Goal: Task Accomplishment & Management: Use online tool/utility

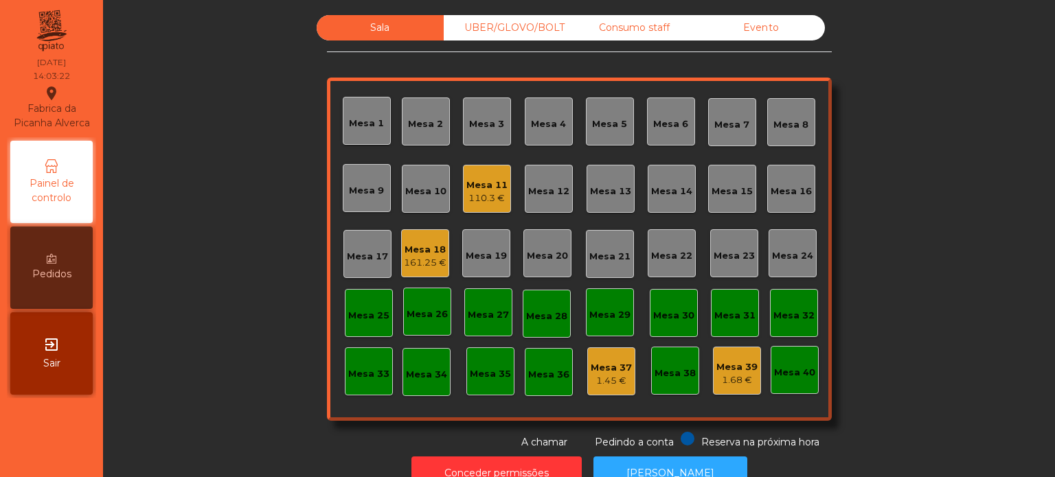
click at [228, 152] on div "Sala UBER/[GEOGRAPHIC_DATA]/BOLT Consumo staff Evento Mesa 1 Mesa 2 [GEOGRAPHIC…" at bounding box center [579, 232] width 915 height 435
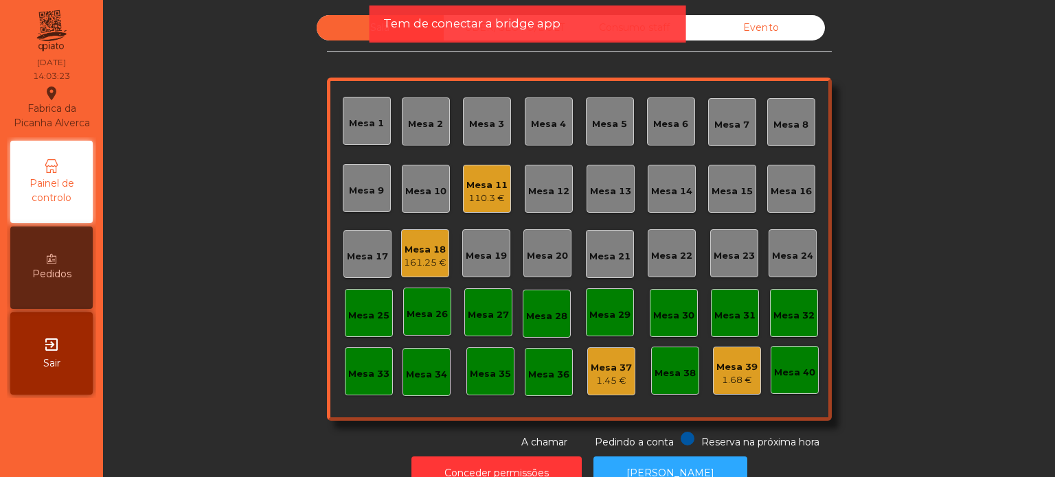
click at [1054, 118] on div "Sala UBER/GLOVO/BOLT Consumo staff Evento Mesa 1 Mesa 2 [GEOGRAPHIC_DATA] 4 [GE…" at bounding box center [579, 238] width 952 height 477
click at [139, 190] on div "Sala UBER/[GEOGRAPHIC_DATA]/BOLT Consumo staff Evento Mesa 1 Mesa 2 [GEOGRAPHIC…" at bounding box center [579, 232] width 915 height 435
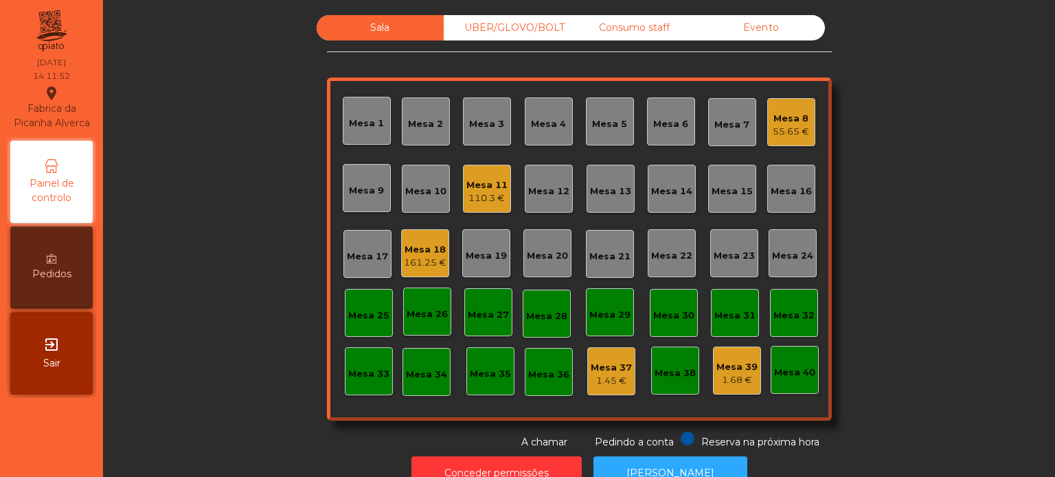
click at [490, 177] on div "Mesa 11 110.3 €" at bounding box center [486, 189] width 41 height 32
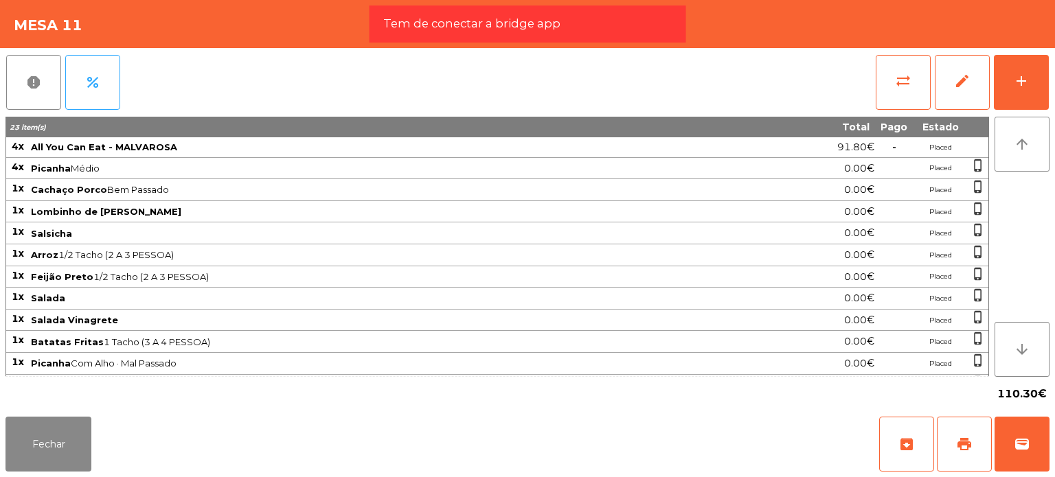
click at [509, 98] on div "report percent sync_alt edit add" at bounding box center [527, 82] width 1044 height 69
click at [36, 449] on button "Fechar" at bounding box center [48, 444] width 86 height 55
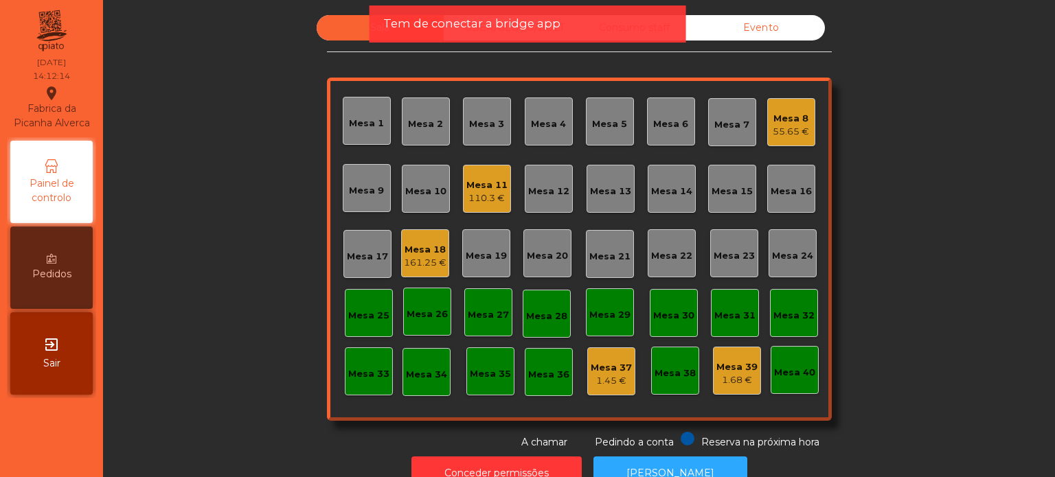
click at [986, 371] on div "Sala UBER/[GEOGRAPHIC_DATA]/BOLT Consumo staff Evento Mesa 1 [GEOGRAPHIC_DATA] …" at bounding box center [579, 232] width 915 height 435
click at [734, 367] on div "Mesa 39" at bounding box center [736, 368] width 41 height 14
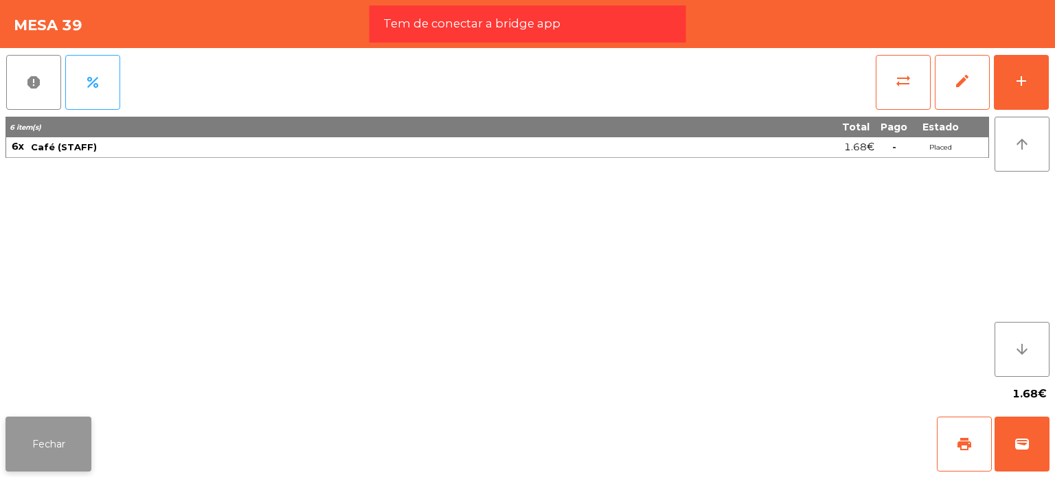
click at [24, 426] on button "Fechar" at bounding box center [48, 444] width 86 height 55
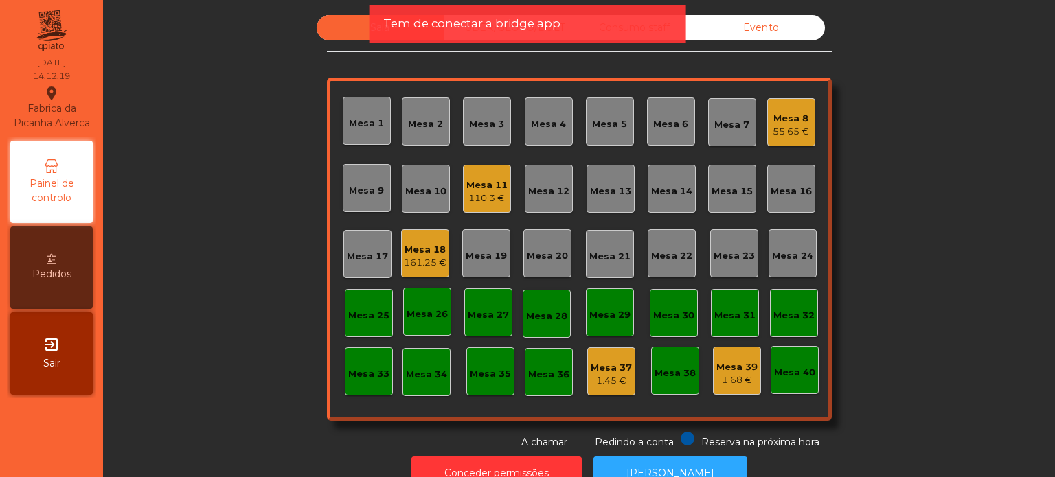
click at [927, 372] on div "Sala UBER/[GEOGRAPHIC_DATA]/BOLT Consumo staff Evento Mesa 1 [GEOGRAPHIC_DATA] …" at bounding box center [579, 232] width 915 height 435
click at [1006, 168] on div "Sala UBER/[GEOGRAPHIC_DATA]/BOLT Consumo staff Evento Mesa 1 [GEOGRAPHIC_DATA] …" at bounding box center [579, 232] width 915 height 435
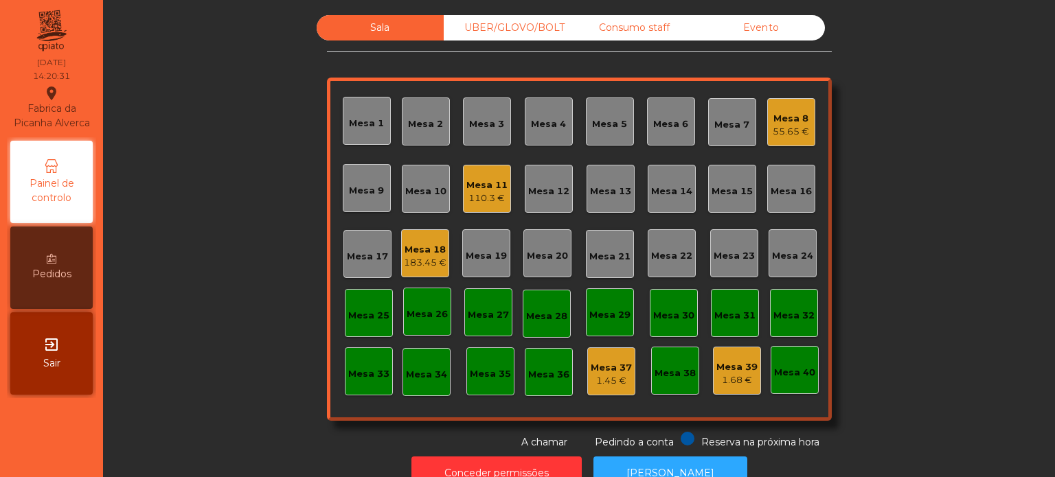
click at [993, 205] on div "Sala UBER/[GEOGRAPHIC_DATA]/BOLT Consumo staff Evento Mesa 1 [GEOGRAPHIC_DATA] …" at bounding box center [579, 232] width 915 height 435
click at [1022, 236] on div "Sala UBER/[GEOGRAPHIC_DATA]/BOLT Consumo staff Evento Mesa 1 Mesa 2 [GEOGRAPHIC…" at bounding box center [579, 232] width 915 height 435
click at [476, 199] on div "124.3 €" at bounding box center [486, 199] width 41 height 14
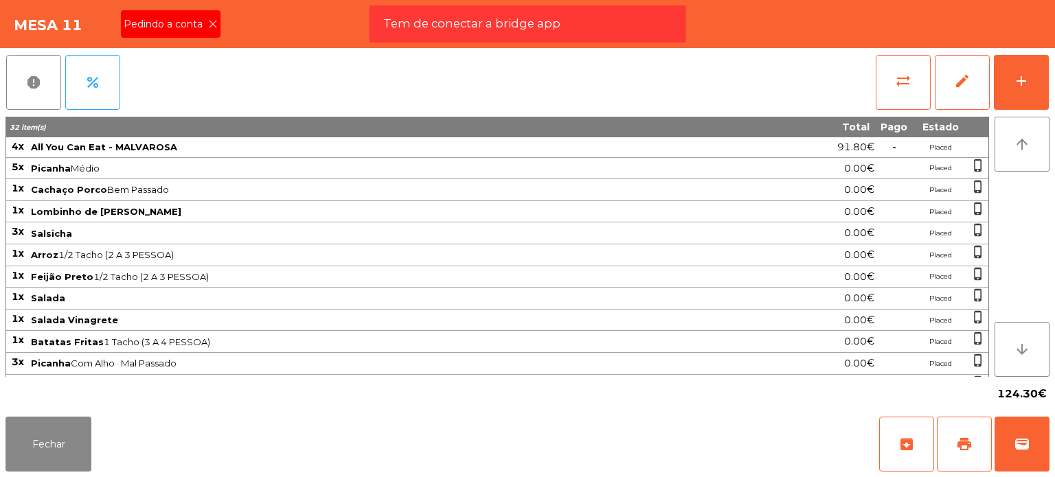
click at [185, 17] on span "Pedindo a conta" at bounding box center [166, 24] width 84 height 14
click at [973, 450] on button "print" at bounding box center [964, 444] width 55 height 55
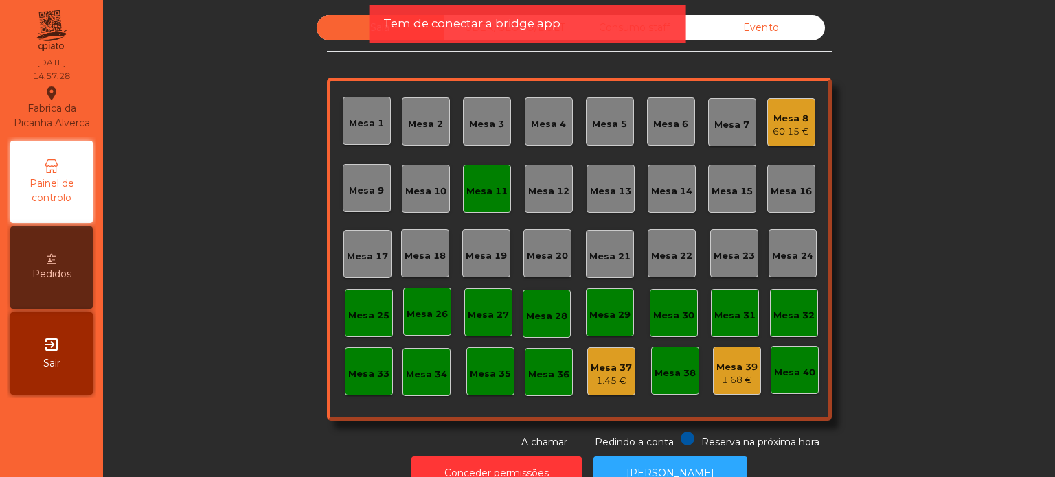
click at [482, 189] on div "Mesa 11" at bounding box center [486, 192] width 41 height 14
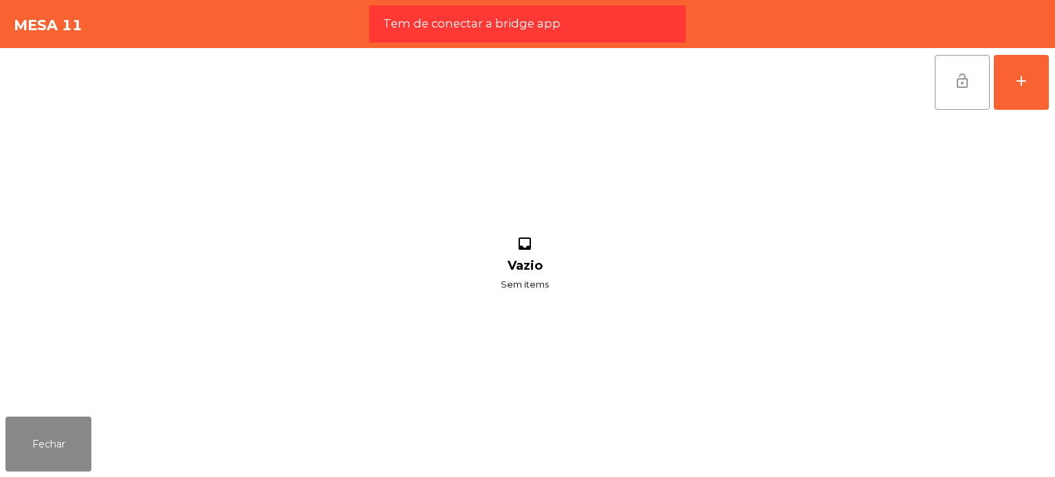
click at [962, 95] on button "lock_open" at bounding box center [962, 82] width 55 height 55
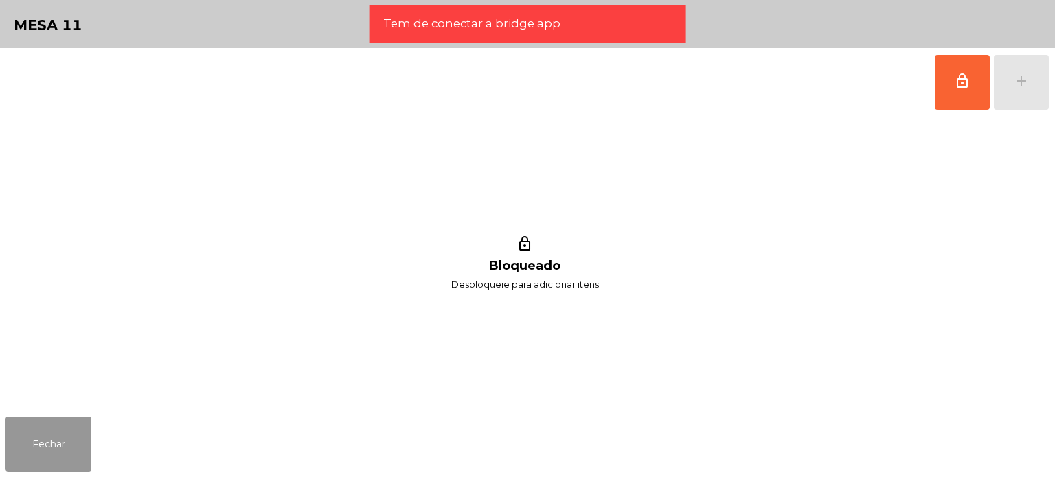
click at [78, 444] on button "Fechar" at bounding box center [48, 444] width 86 height 55
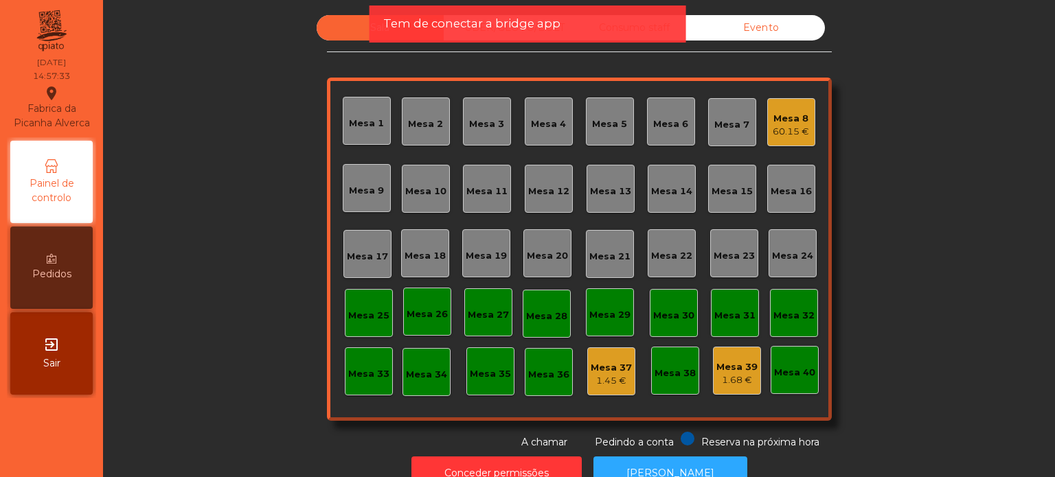
click at [984, 284] on div "Sala UBER/[GEOGRAPHIC_DATA]/BOLT Consumo staff Evento Mesa 1 Mesa 2 [GEOGRAPHIC…" at bounding box center [579, 232] width 915 height 435
click at [987, 285] on div "Sala UBER/[GEOGRAPHIC_DATA]/BOLT Consumo staff Evento [GEOGRAPHIC_DATA] 2 [GEOG…" at bounding box center [579, 232] width 915 height 435
click at [959, 278] on div "Sala UBER/[GEOGRAPHIC_DATA]/BOLT Consumo staff Evento [GEOGRAPHIC_DATA] 2 [GEOG…" at bounding box center [579, 232] width 915 height 435
click at [515, 35] on div "Tem de conectar a bridge app" at bounding box center [528, 23] width 317 height 37
click at [486, 30] on span "Tem de conectar a bridge app" at bounding box center [471, 23] width 177 height 17
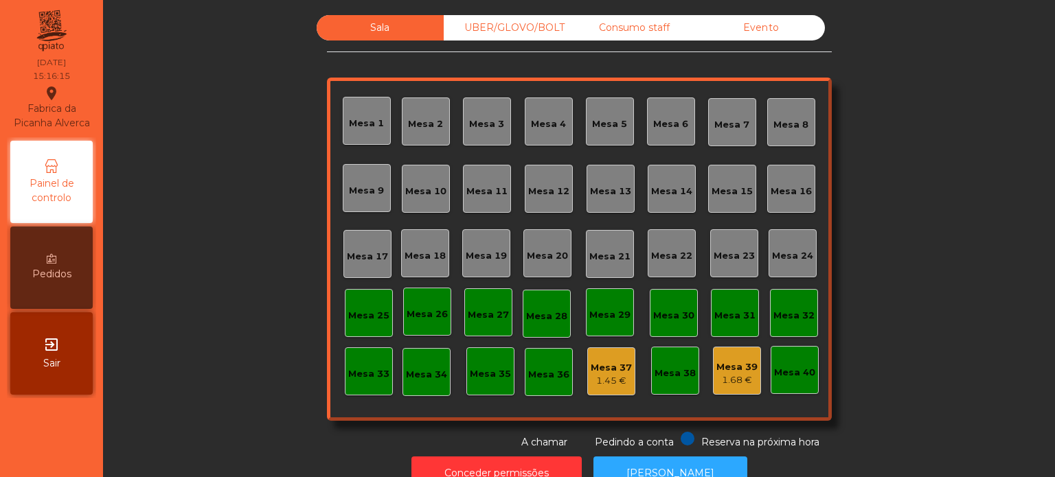
click at [612, 23] on div "Consumo staff" at bounding box center [634, 27] width 127 height 25
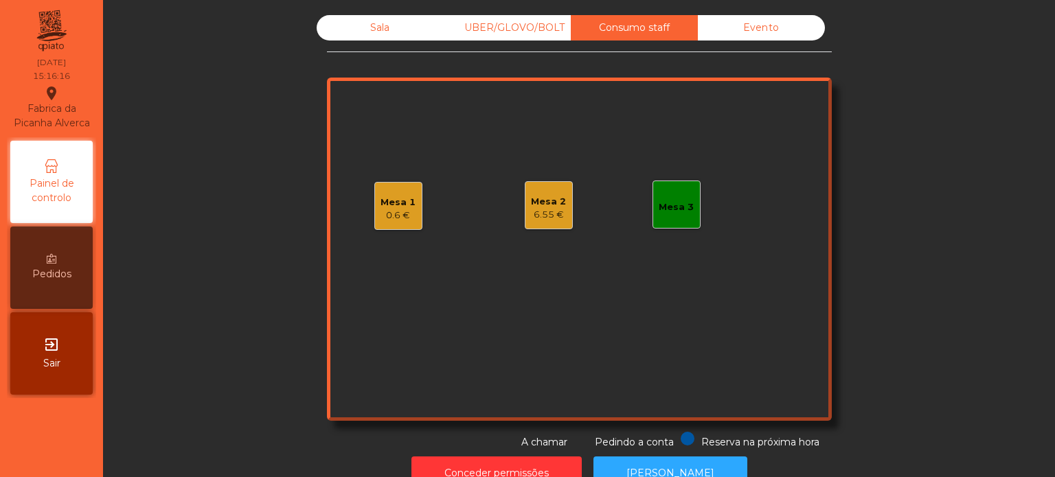
click at [383, 201] on div "Mesa 1" at bounding box center [398, 203] width 35 height 14
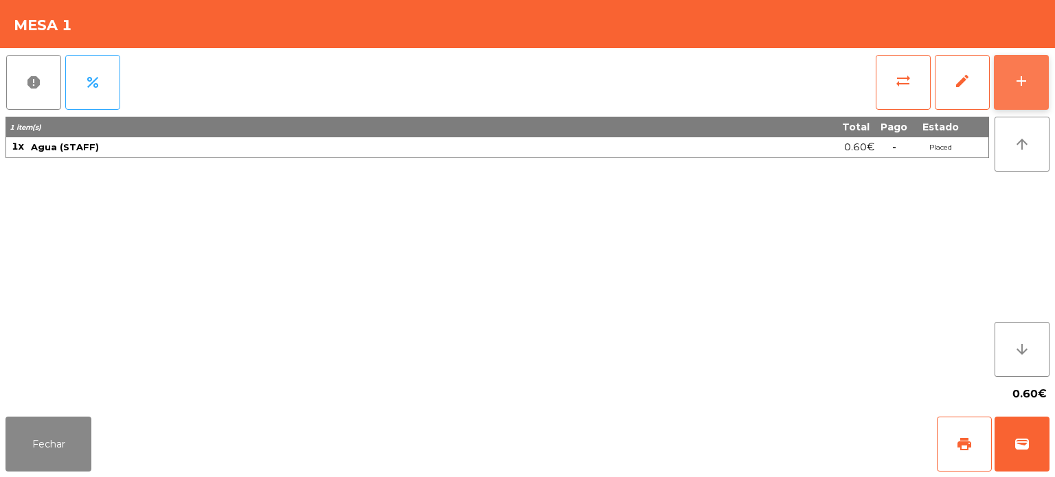
click at [1031, 77] on button "add" at bounding box center [1021, 82] width 55 height 55
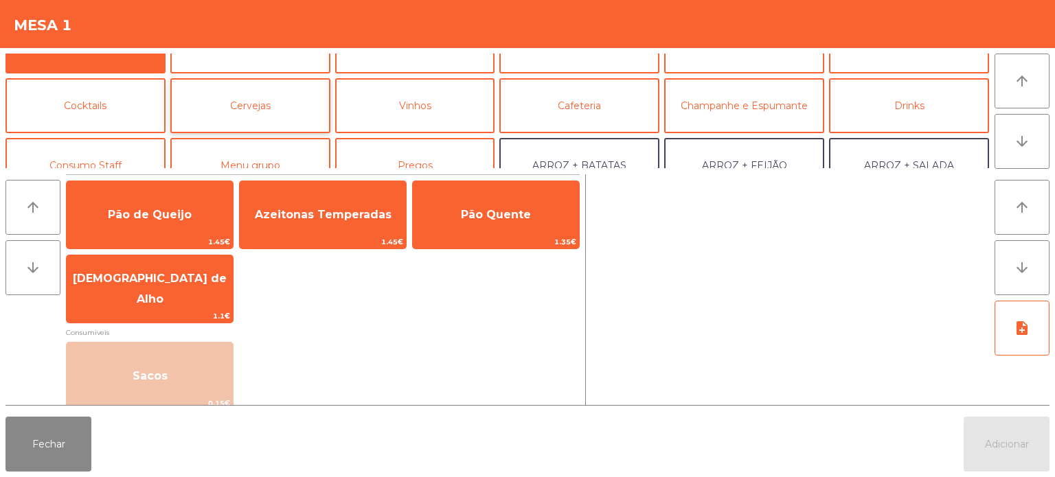
scroll to position [69, 0]
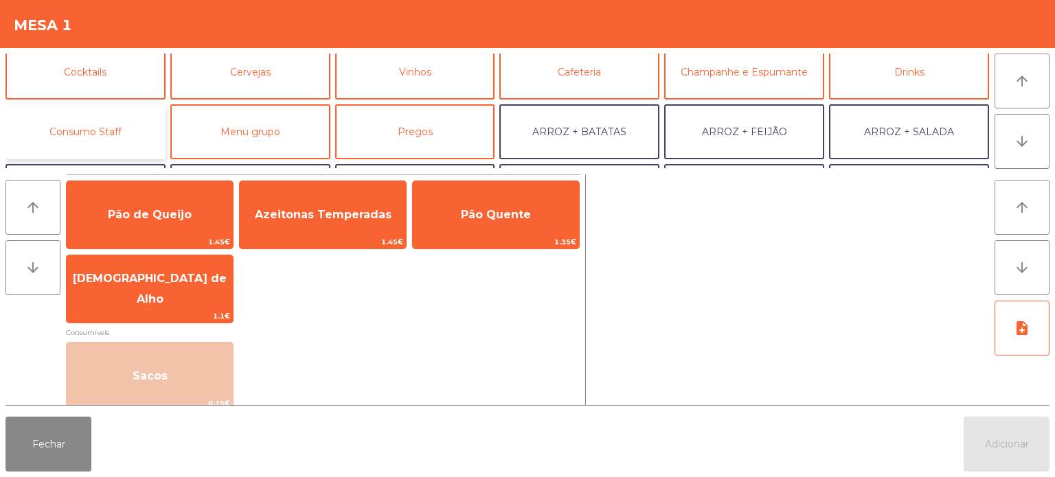
click at [41, 142] on button "Consumo Staff" at bounding box center [85, 131] width 160 height 55
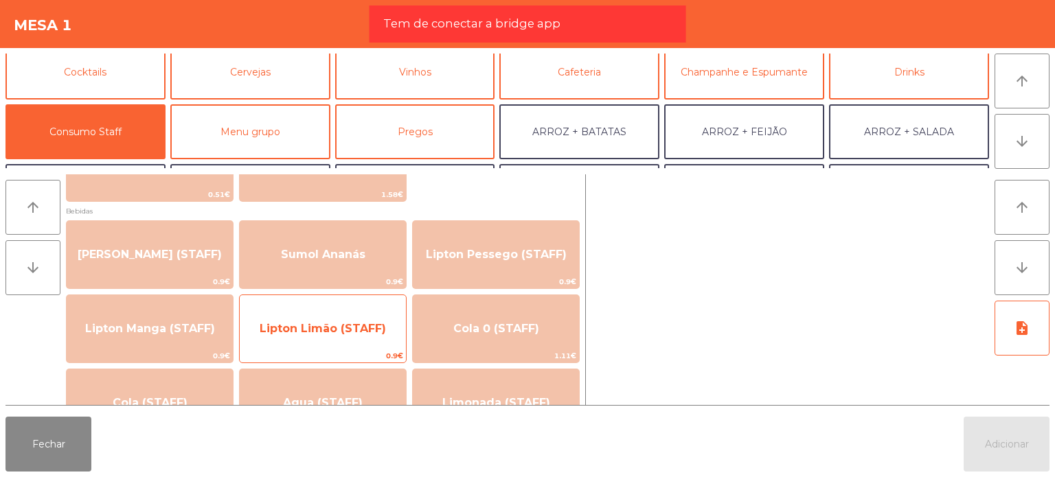
scroll to position [0, 0]
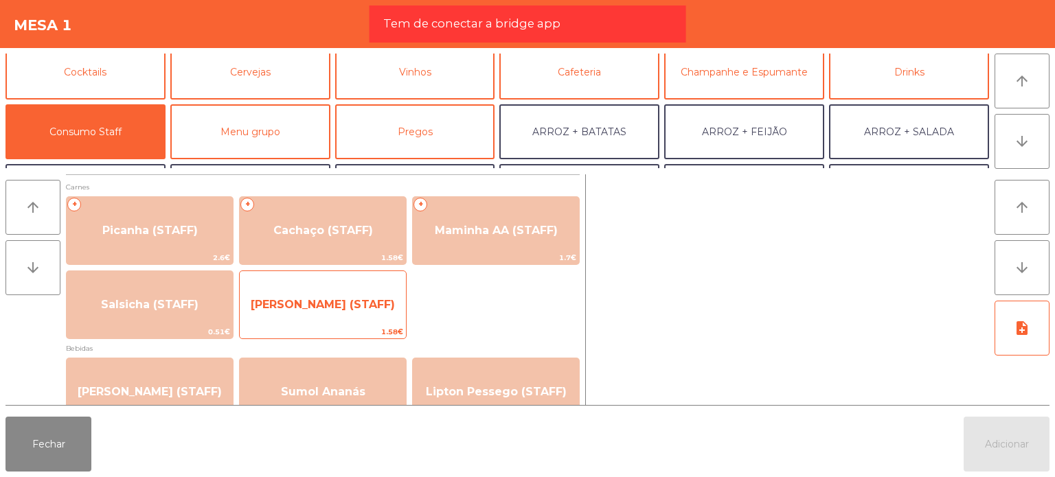
click at [298, 310] on span "[PERSON_NAME] (STAFF)" at bounding box center [323, 304] width 144 height 13
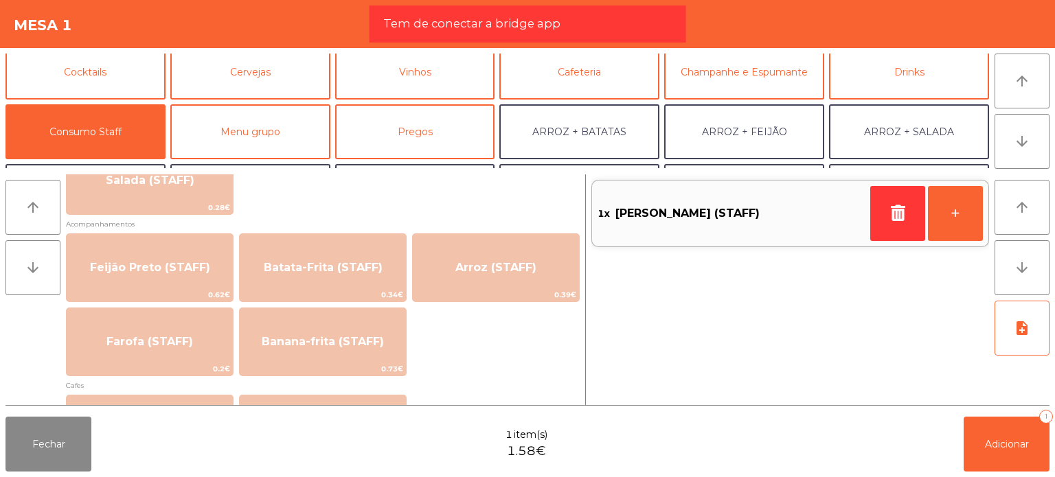
scroll to position [618, 0]
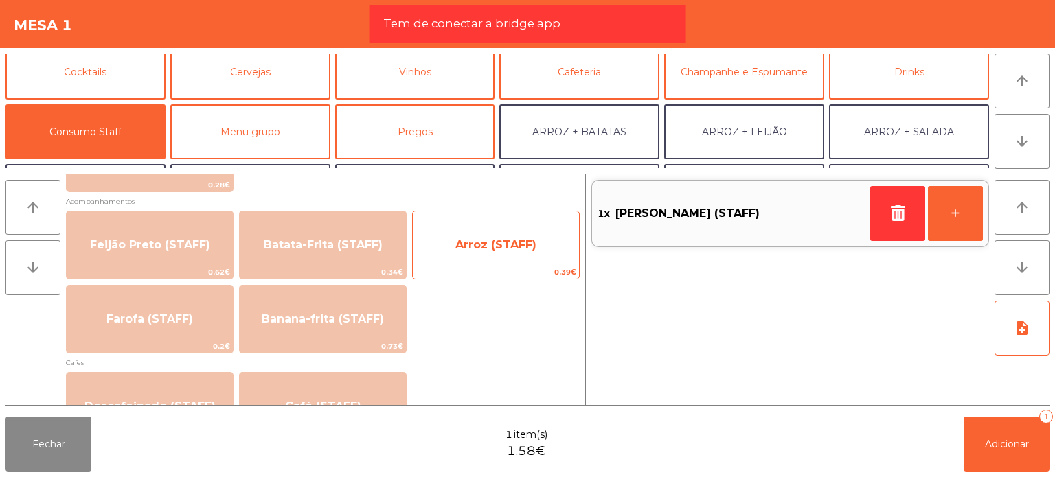
click at [467, 259] on span "Arroz (STAFF)" at bounding box center [496, 245] width 166 height 37
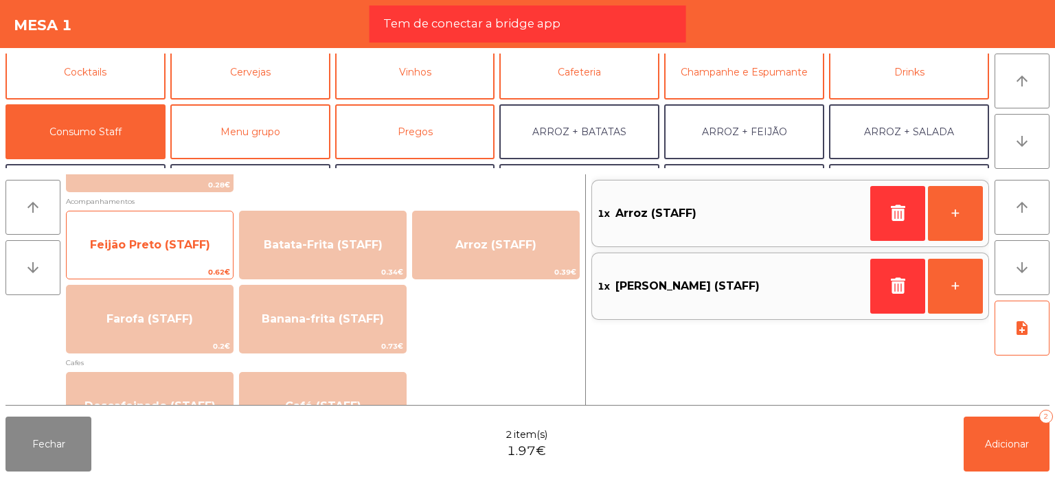
click at [178, 249] on span "Feijão Preto (STAFF)" at bounding box center [150, 244] width 120 height 13
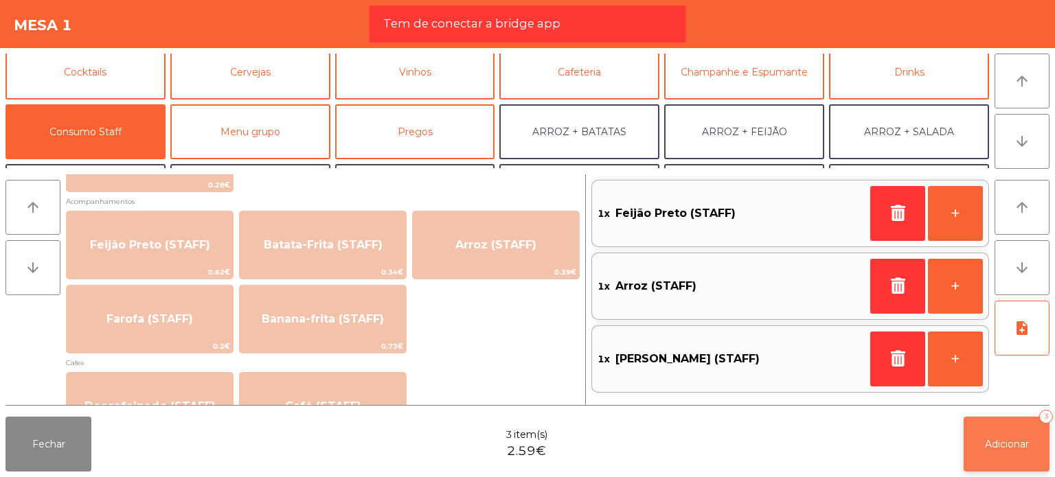
click at [1014, 420] on button "Adicionar 3" at bounding box center [1007, 444] width 86 height 55
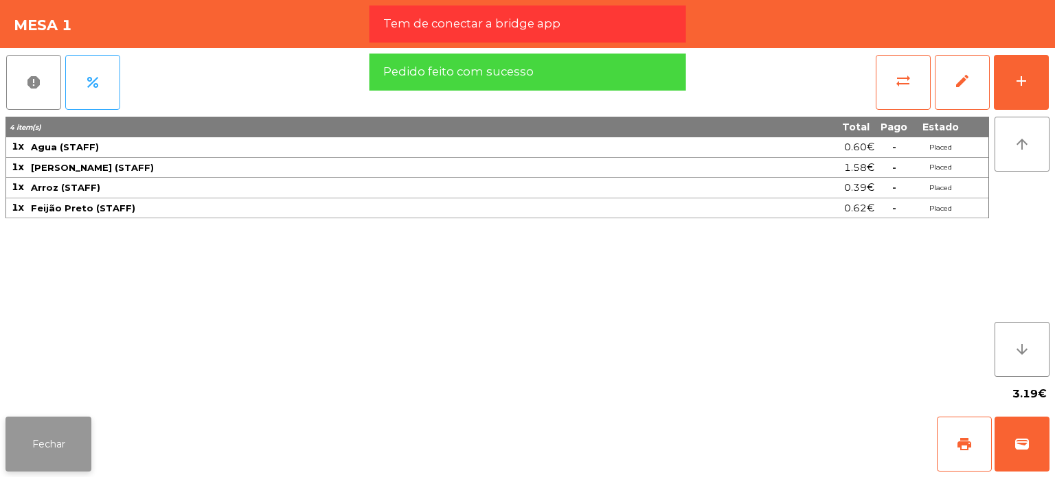
click at [64, 433] on button "Fechar" at bounding box center [48, 444] width 86 height 55
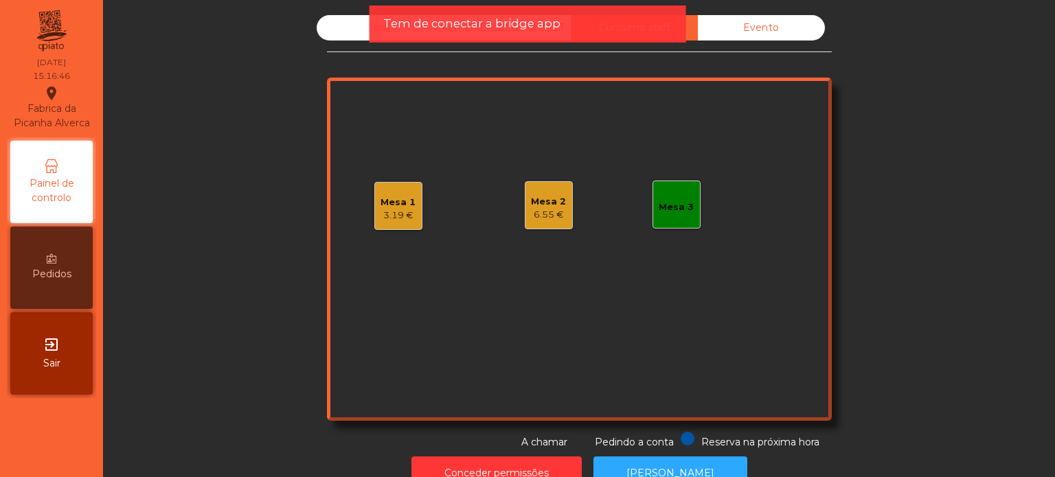
click at [367, 27] on div "Sala" at bounding box center [380, 27] width 127 height 25
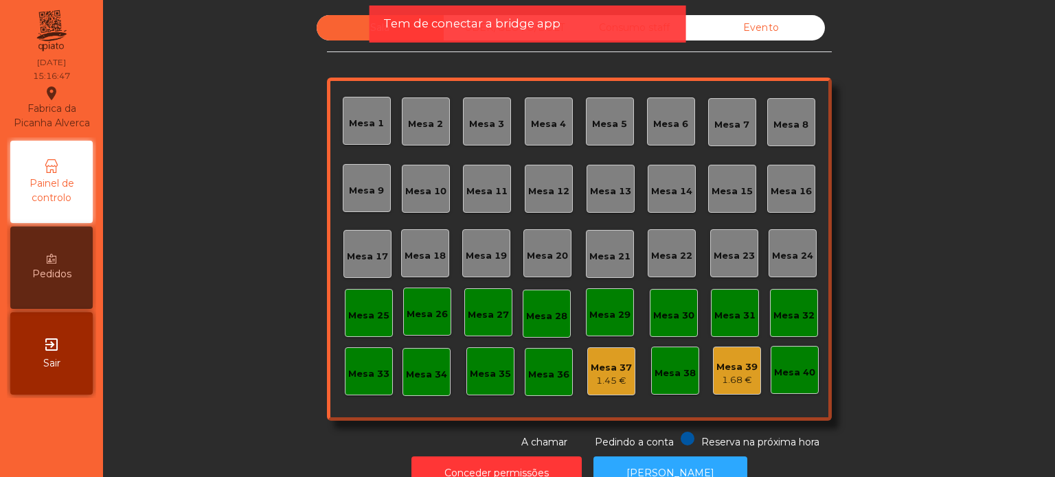
click at [1033, 293] on div "Sala UBER/GLOVO/BOLT Consumo staff Evento Mesa 1 Mesa 2 Mesa 3 [GEOGRAPHIC_DATA…" at bounding box center [579, 256] width 936 height 482
click at [837, 109] on div "Sala UBER/[GEOGRAPHIC_DATA]/BOLT Consumo staff Evento [GEOGRAPHIC_DATA] 2 [GEOG…" at bounding box center [579, 232] width 915 height 435
drag, startPoint x: 918, startPoint y: 346, endPoint x: 928, endPoint y: 350, distance: 10.8
click at [926, 346] on div "Sala UBER/[GEOGRAPHIC_DATA]/BOLT Consumo staff Evento [GEOGRAPHIC_DATA] 2 [GEOG…" at bounding box center [579, 232] width 915 height 435
click at [1000, 214] on div "Sala UBER/[GEOGRAPHIC_DATA]/BOLT Consumo staff Evento [GEOGRAPHIC_DATA] 2 [GEOG…" at bounding box center [579, 232] width 915 height 435
